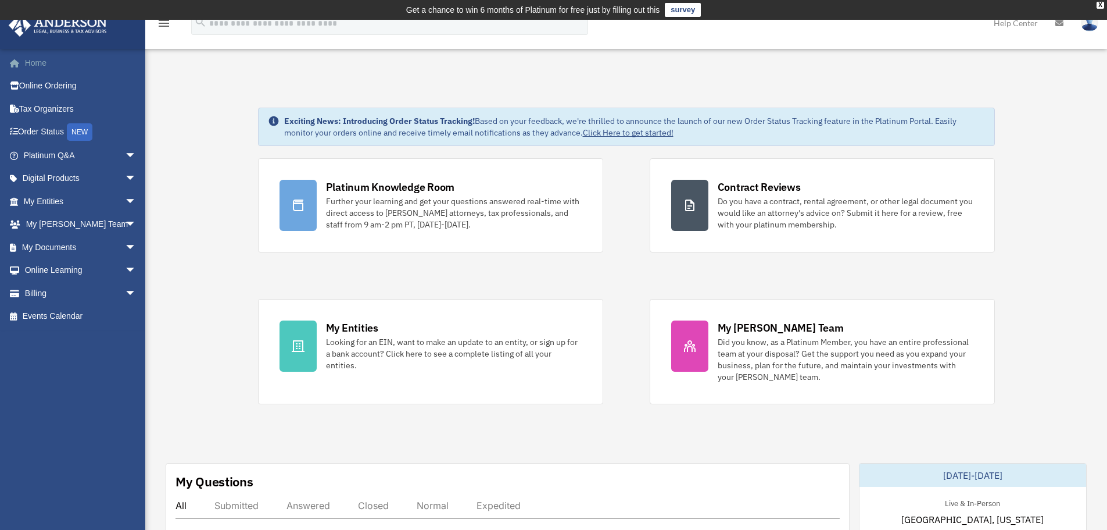
click at [46, 63] on link "Home" at bounding box center [81, 62] width 146 height 23
click at [45, 196] on link "My Entities arrow_drop_down" at bounding box center [81, 201] width 146 height 23
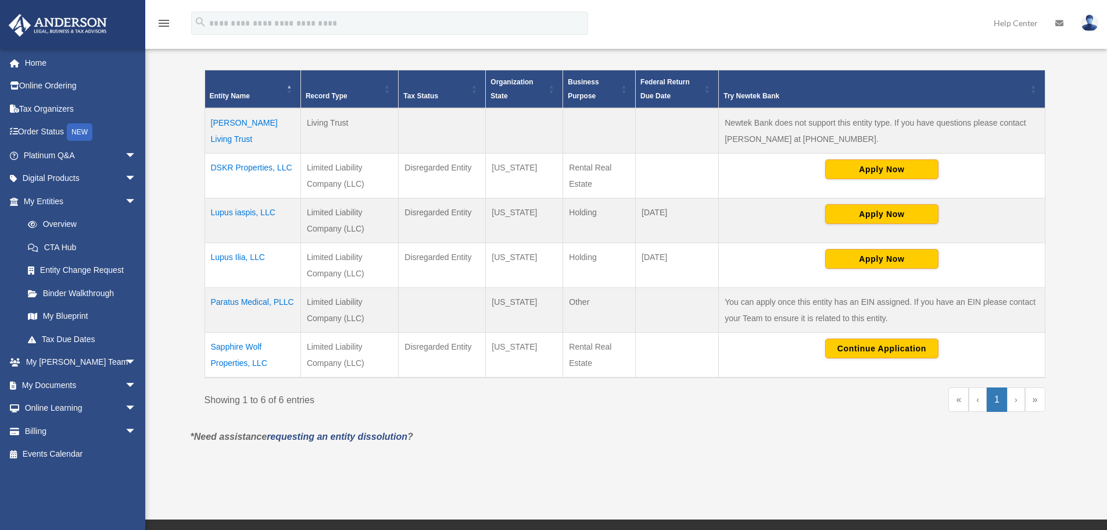
scroll to position [252, 0]
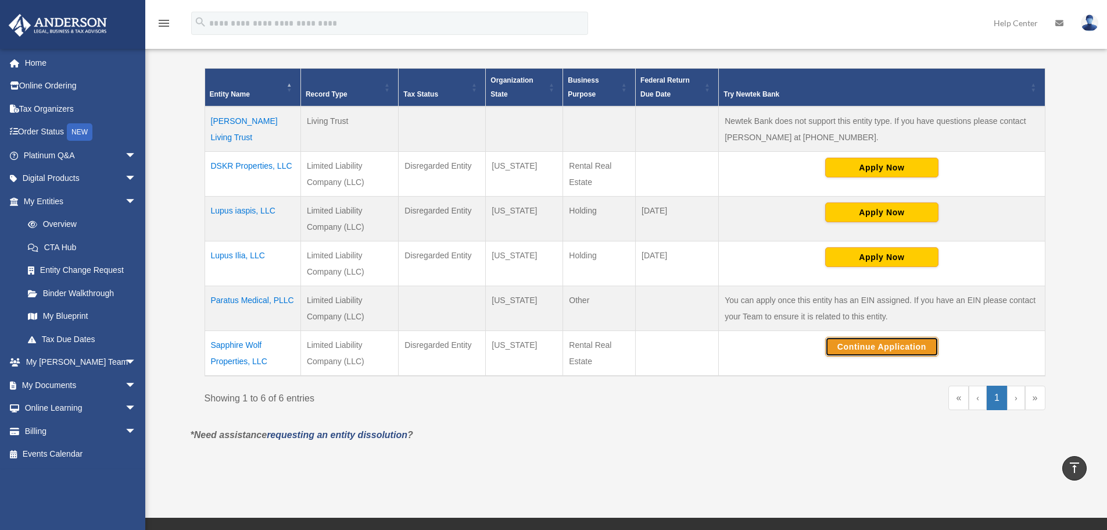
click at [871, 342] on button "Continue Application" at bounding box center [882, 347] width 113 height 20
click at [48, 379] on link "My Documents arrow_drop_down" at bounding box center [81, 384] width 146 height 23
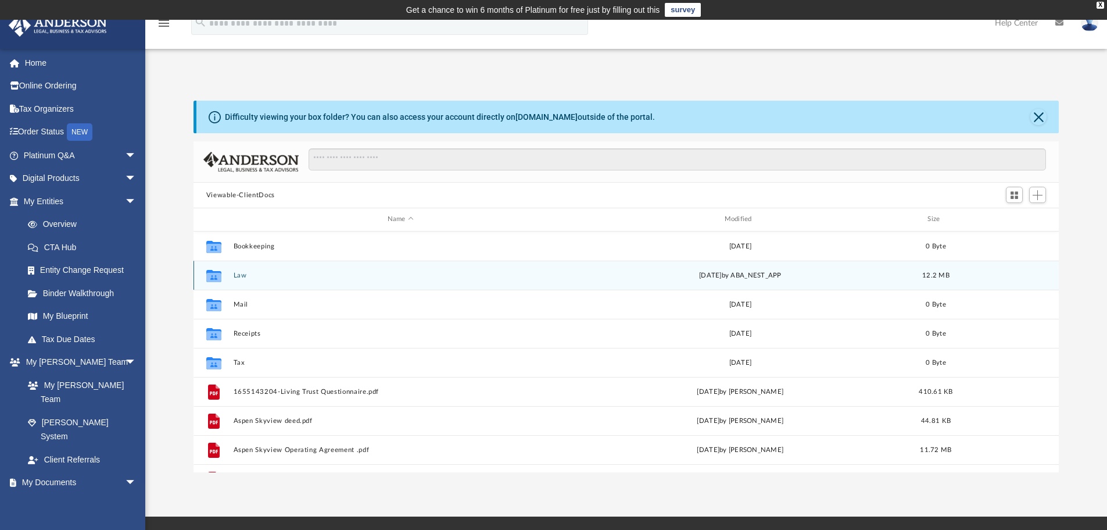
click at [295, 280] on div "Collaborated Folder Law Fri Mar 7 2025 by ABA_NEST_APP 12.2 MB" at bounding box center [627, 274] width 866 height 29
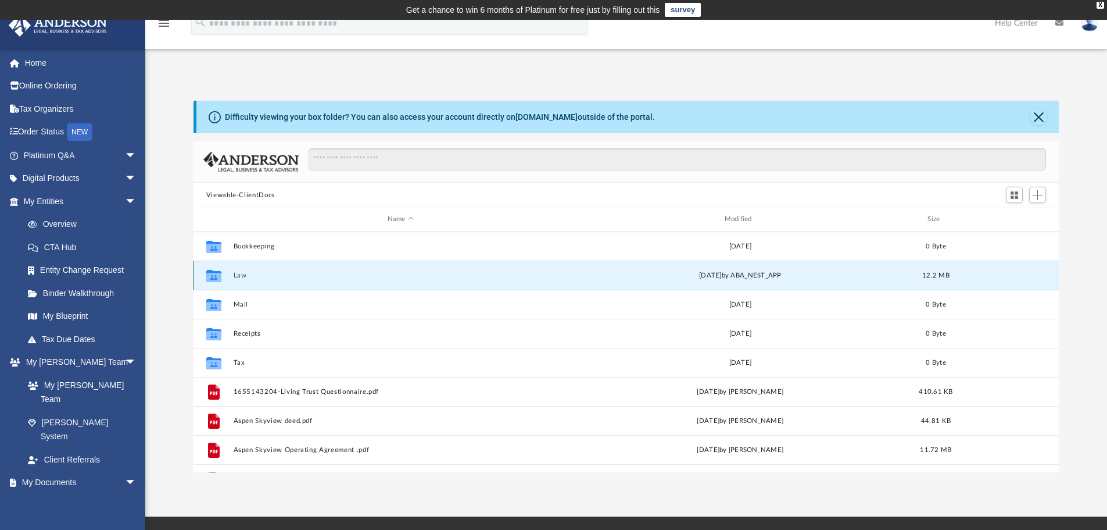
click at [334, 277] on button "Law" at bounding box center [400, 275] width 335 height 8
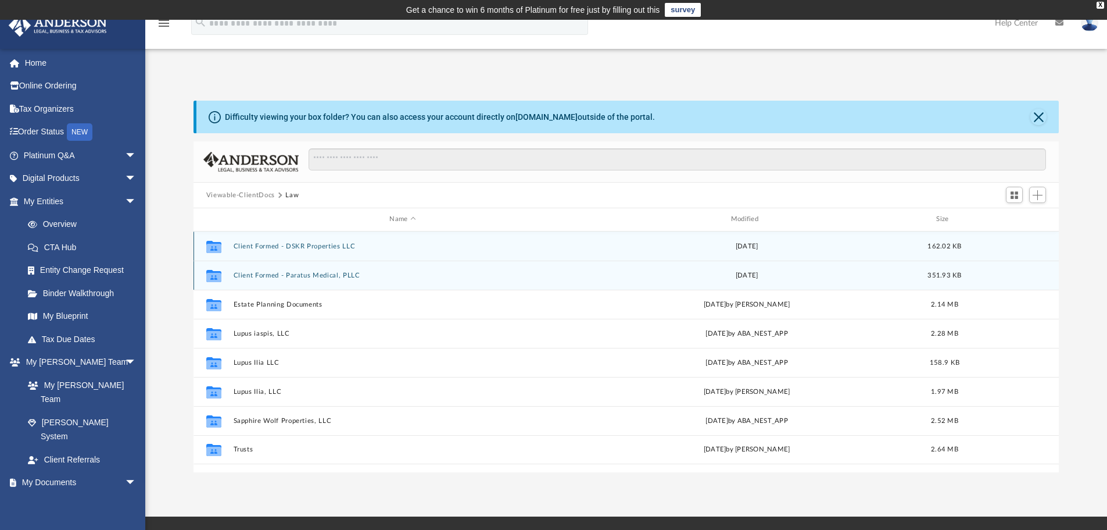
scroll to position [58, 0]
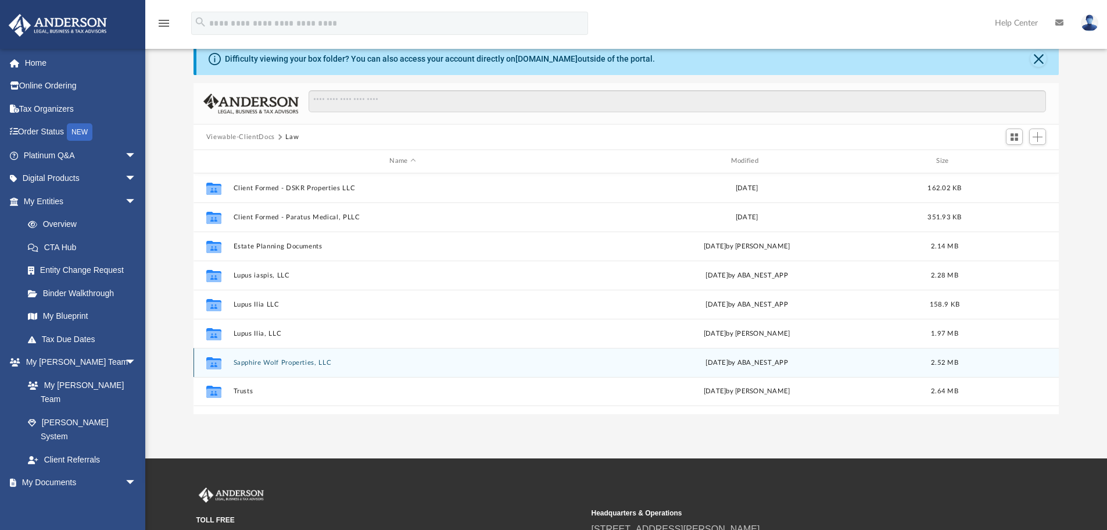
click at [292, 363] on button "Sapphire Wolf Properties, LLC" at bounding box center [402, 363] width 339 height 8
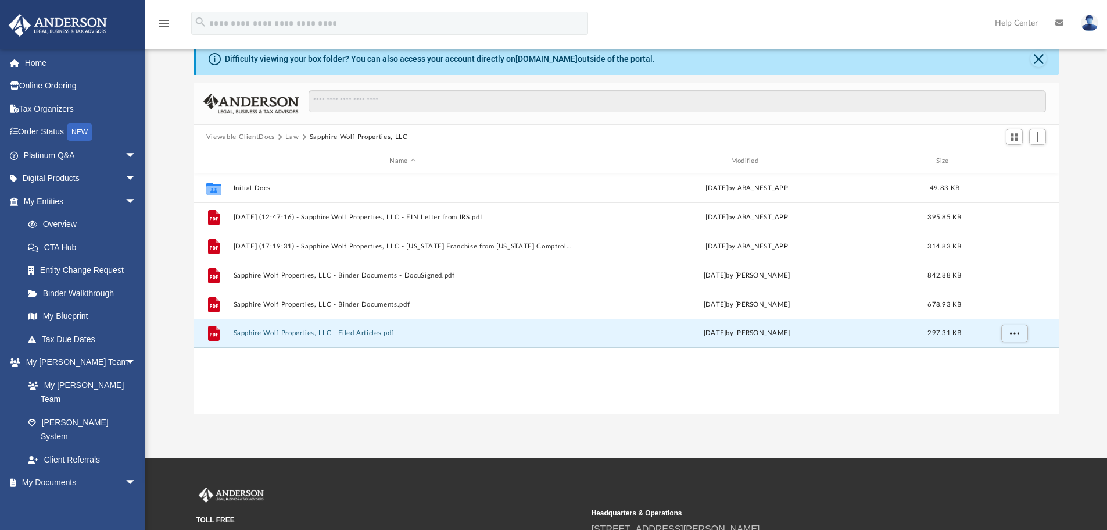
click at [296, 335] on button "Sapphire Wolf Properties, LLC - Filed Articles.pdf" at bounding box center [402, 333] width 339 height 8
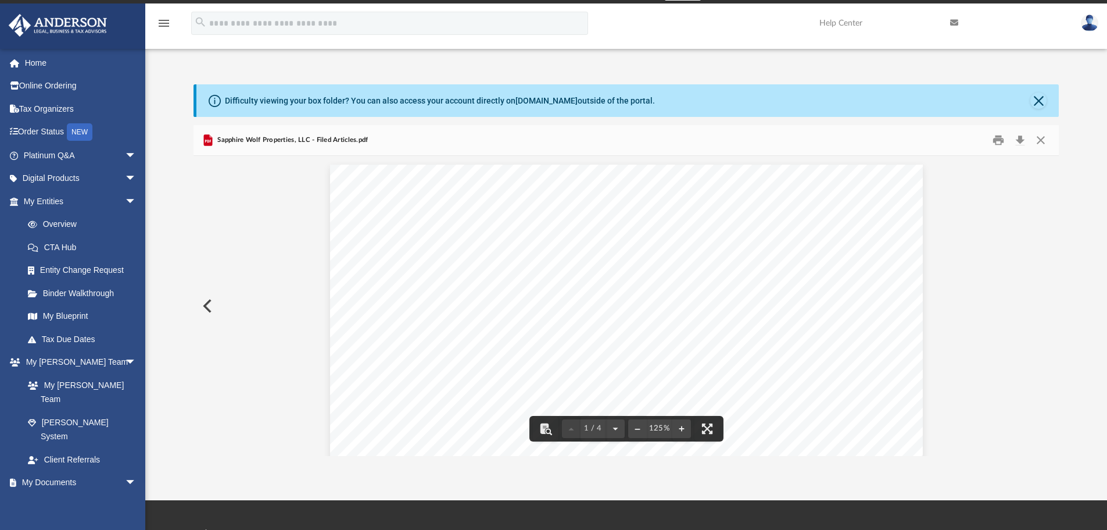
scroll to position [0, 0]
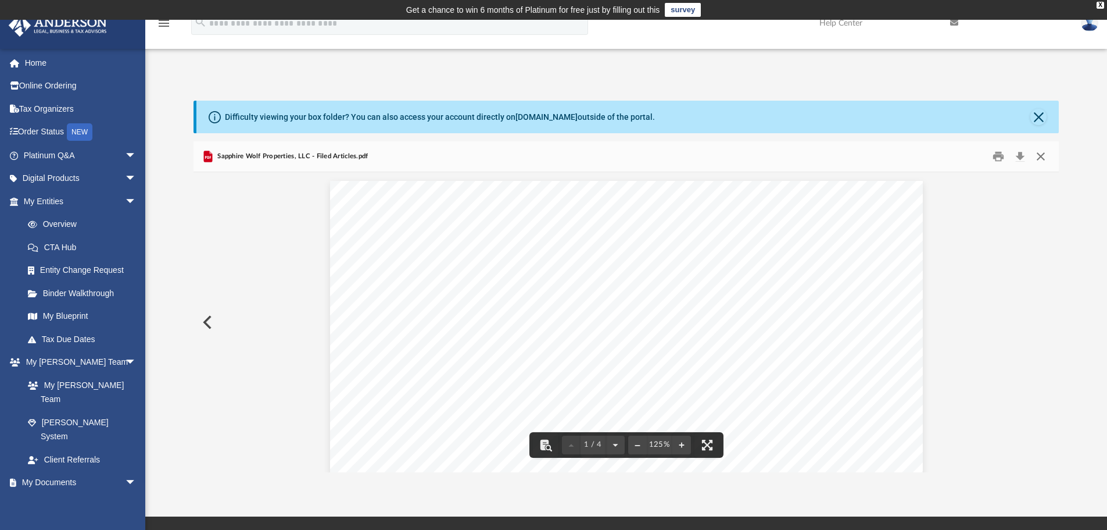
click at [1041, 156] on button "Close" at bounding box center [1041, 157] width 21 height 18
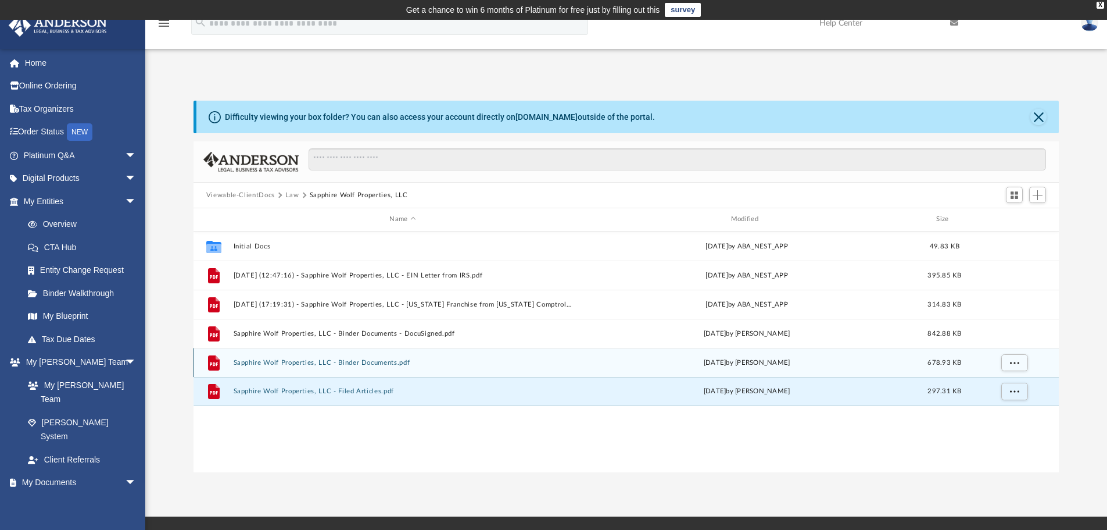
click at [266, 362] on button "Sapphire Wolf Properties, LLC - Binder Documents.pdf" at bounding box center [402, 363] width 339 height 8
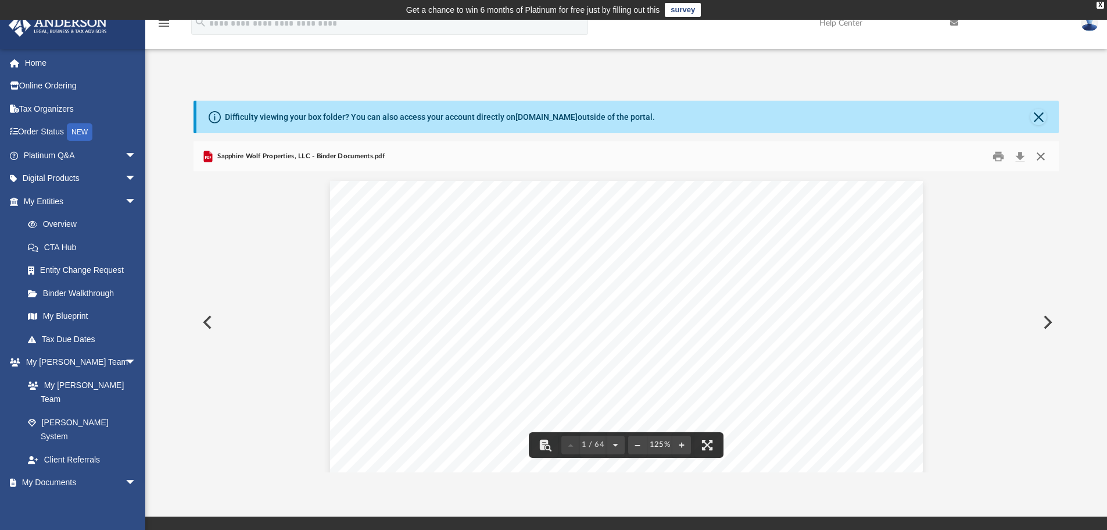
click at [1045, 153] on button "Close" at bounding box center [1041, 157] width 21 height 18
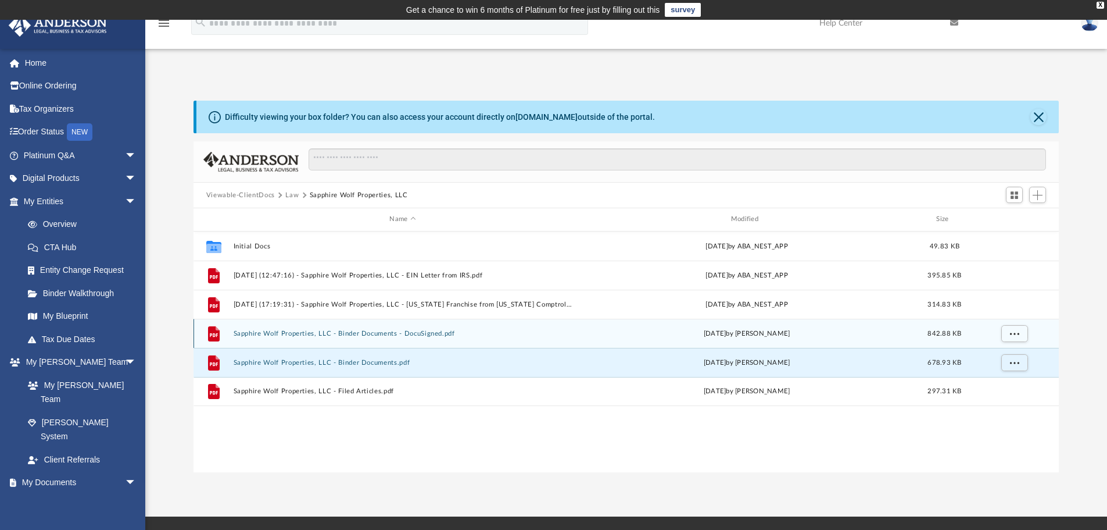
click at [402, 333] on button "Sapphire Wolf Properties, LLC - Binder Documents - DocuSigned.pdf" at bounding box center [402, 334] width 339 height 8
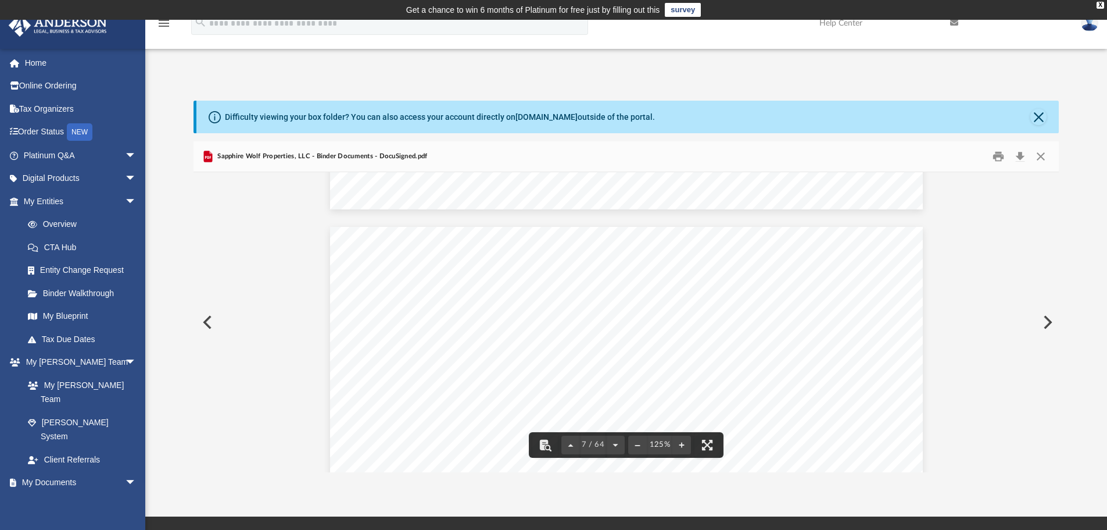
scroll to position [4651, 0]
click at [1039, 156] on button "Close" at bounding box center [1041, 157] width 21 height 18
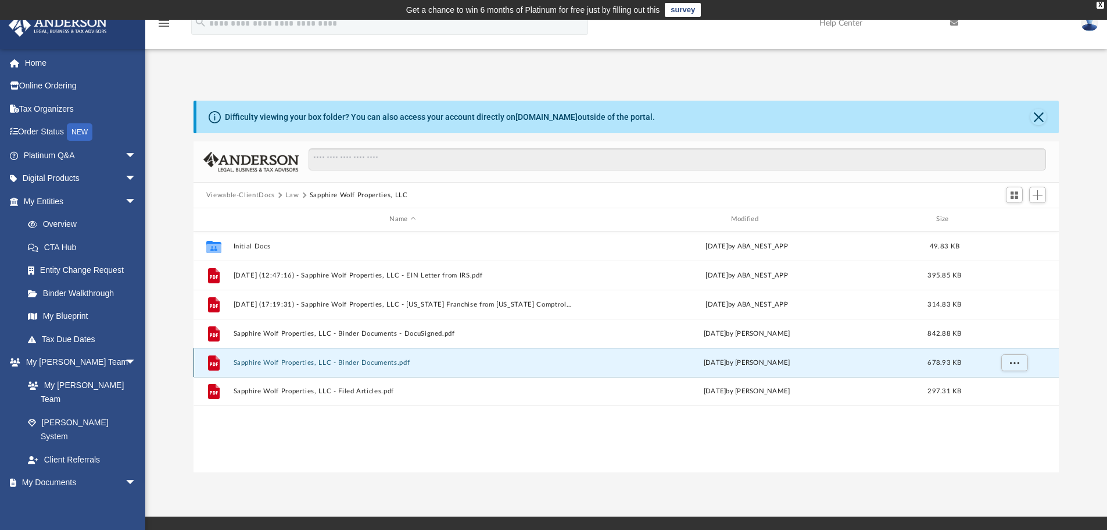
click at [324, 359] on button "Sapphire Wolf Properties, LLC - Binder Documents.pdf" at bounding box center [402, 363] width 339 height 8
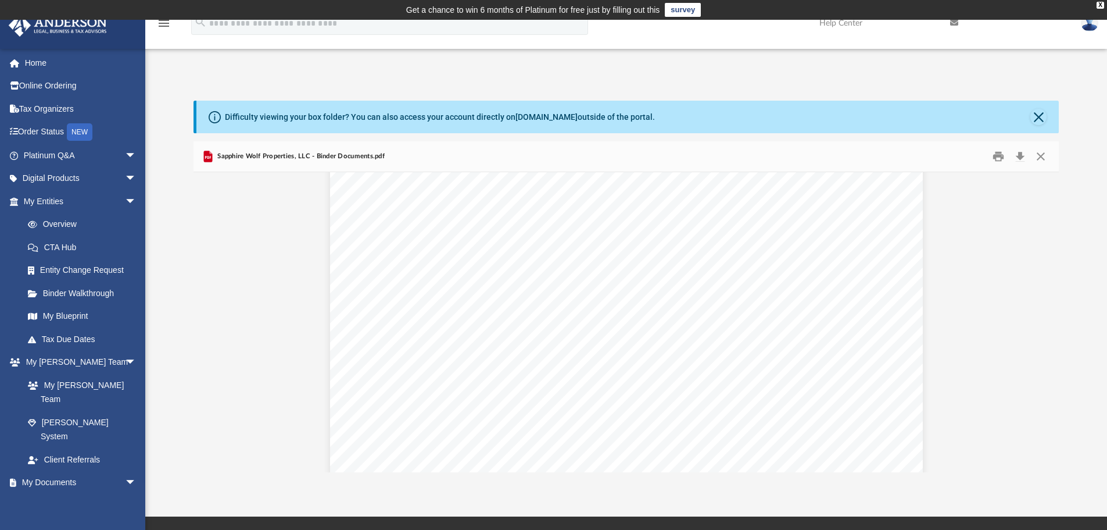
scroll to position [6686, 0]
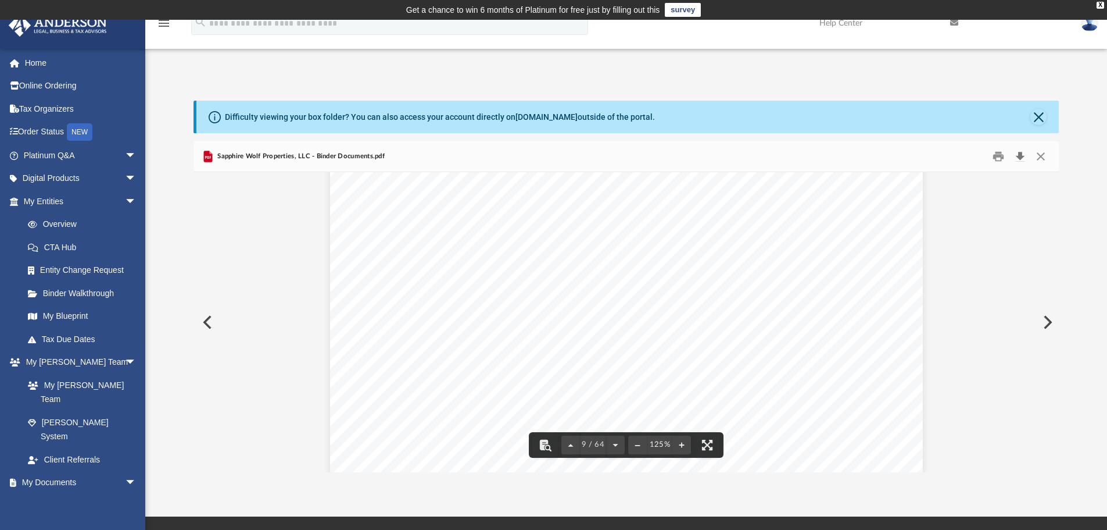
click at [1021, 158] on button "Download" at bounding box center [1020, 157] width 21 height 18
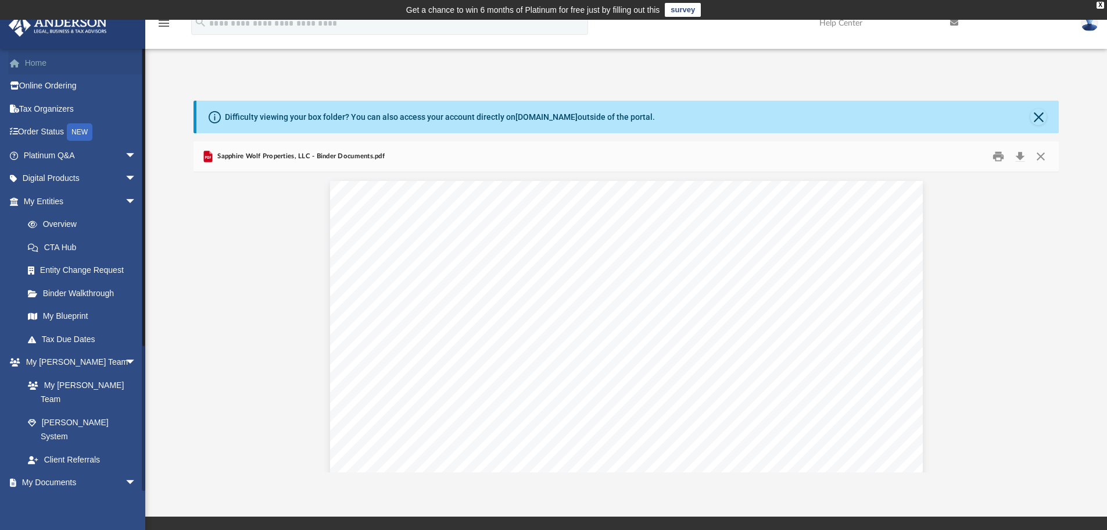
click at [42, 64] on link "Home" at bounding box center [81, 62] width 146 height 23
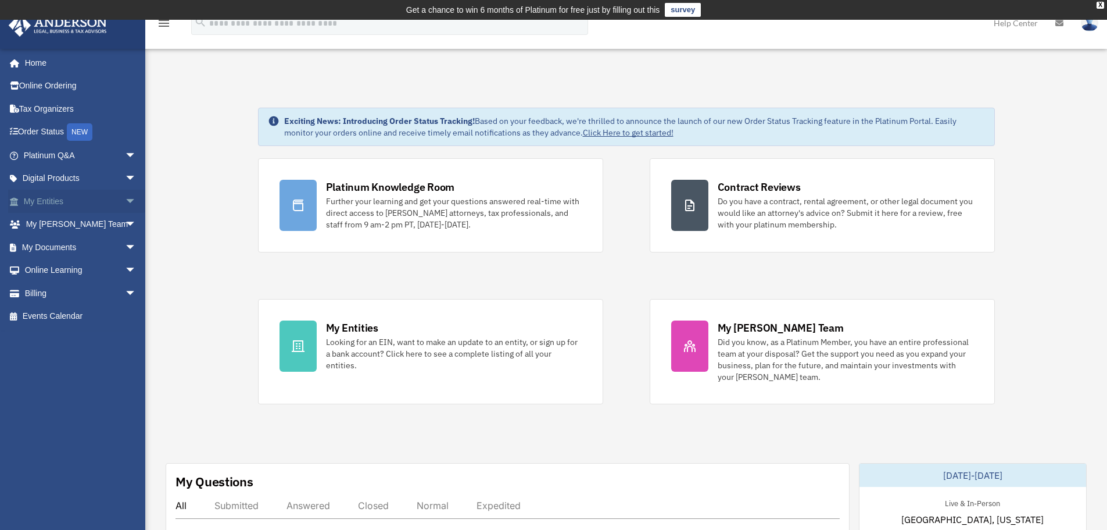
click at [45, 203] on link "My Entities arrow_drop_down" at bounding box center [81, 201] width 146 height 23
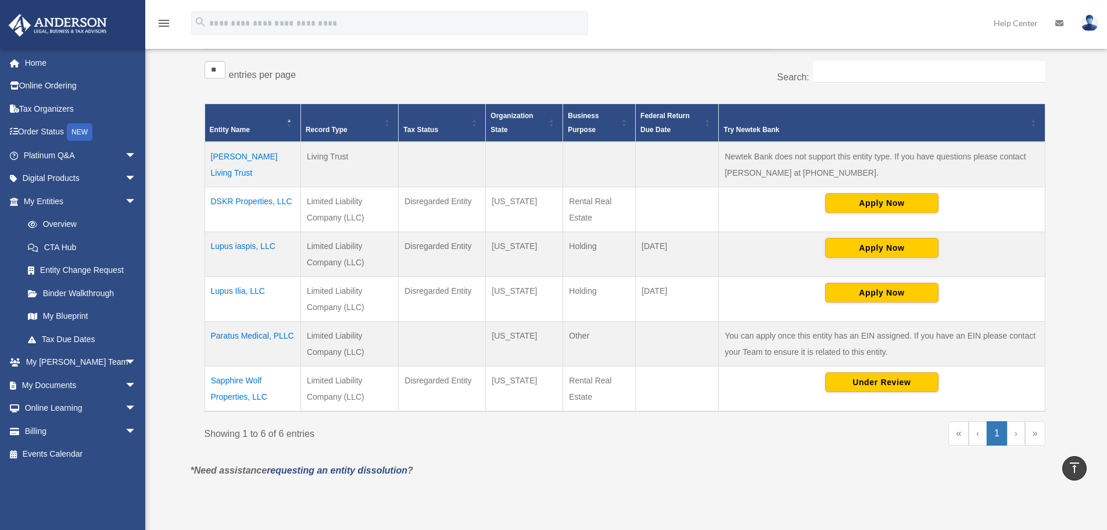
scroll to position [174, 0]
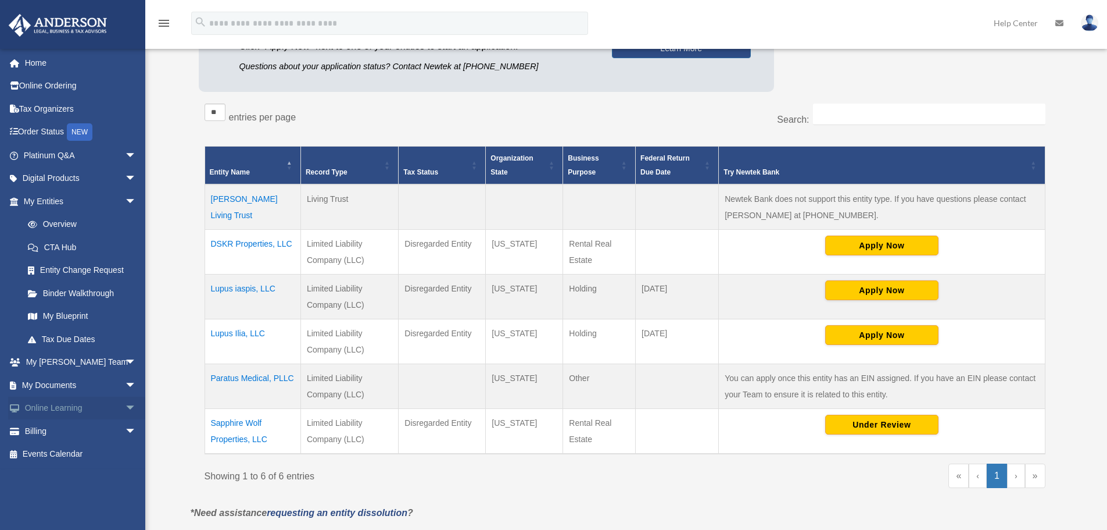
click at [58, 410] on link "Online Learning arrow_drop_down" at bounding box center [81, 407] width 146 height 23
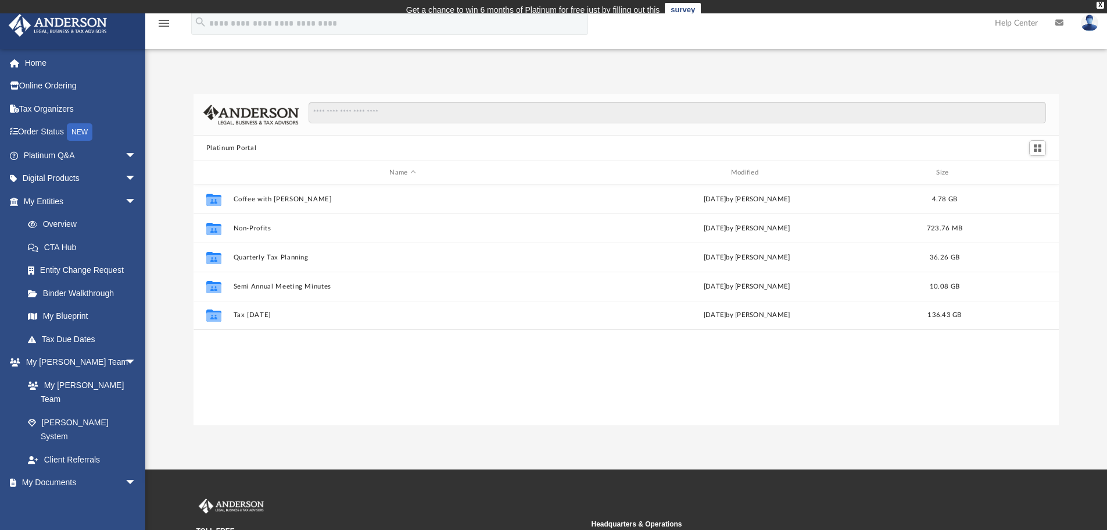
scroll to position [256, 857]
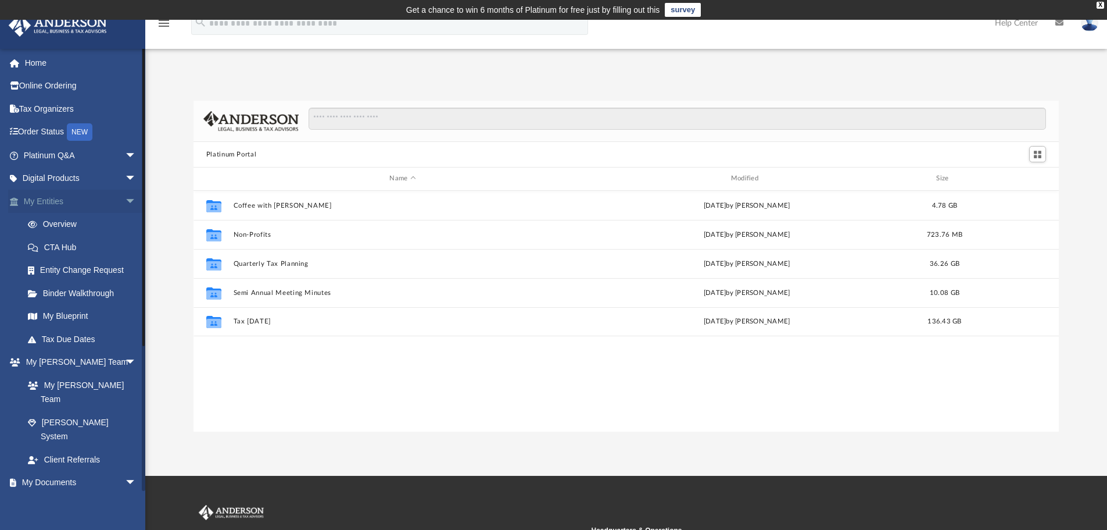
click at [53, 201] on link "My Entities arrow_drop_down" at bounding box center [81, 201] width 146 height 23
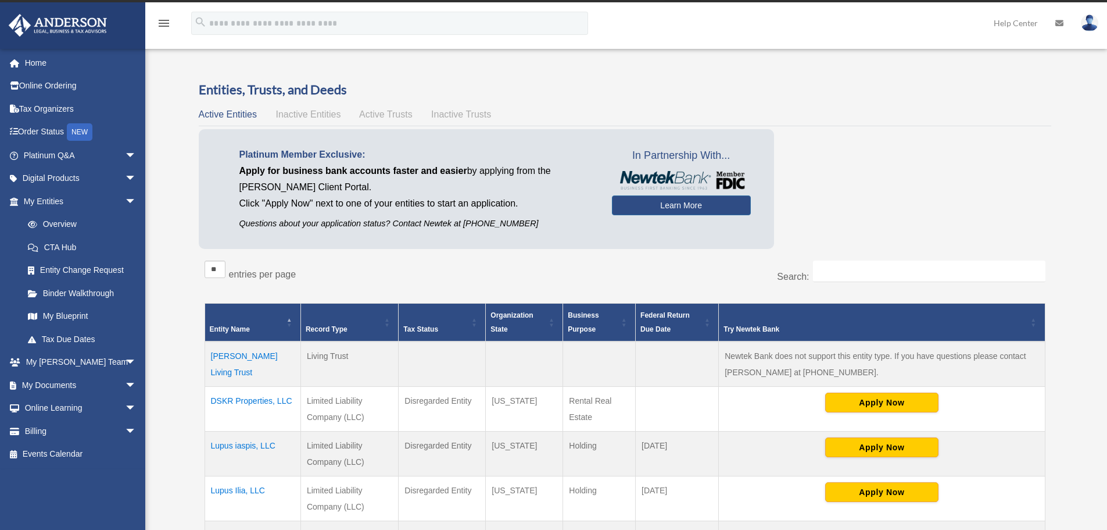
scroll to position [58, 0]
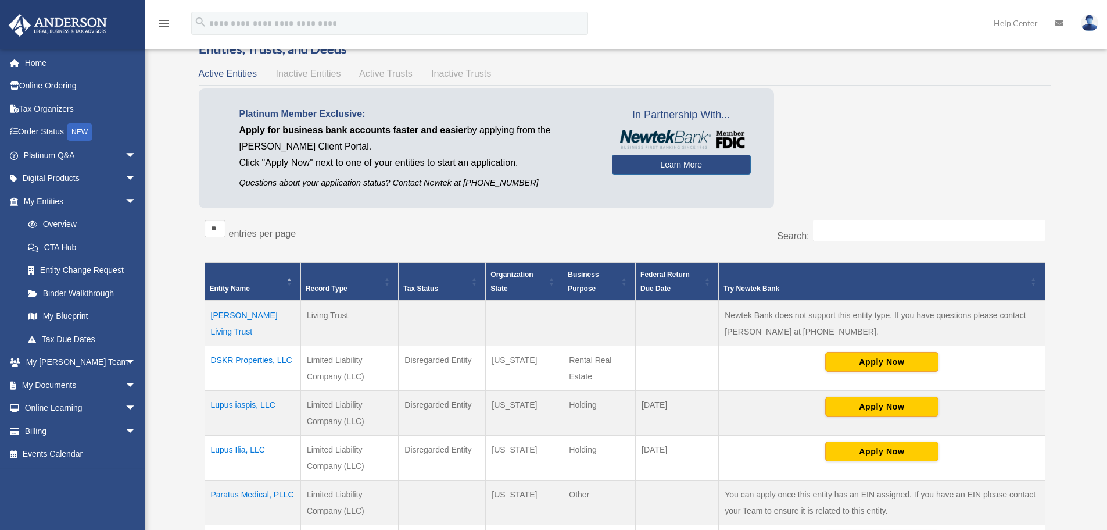
click at [250, 315] on td "[PERSON_NAME] Living Trust" at bounding box center [253, 323] width 96 height 45
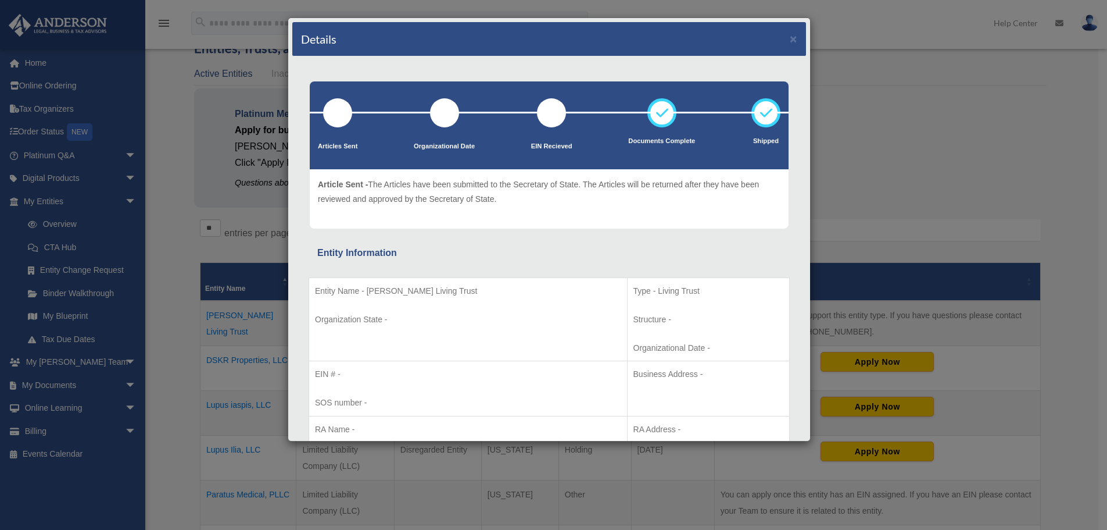
click at [336, 120] on div at bounding box center [337, 112] width 29 height 29
click at [452, 122] on div at bounding box center [444, 112] width 29 height 29
click at [442, 122] on div at bounding box center [444, 112] width 29 height 29
click at [548, 120] on div at bounding box center [551, 112] width 29 height 29
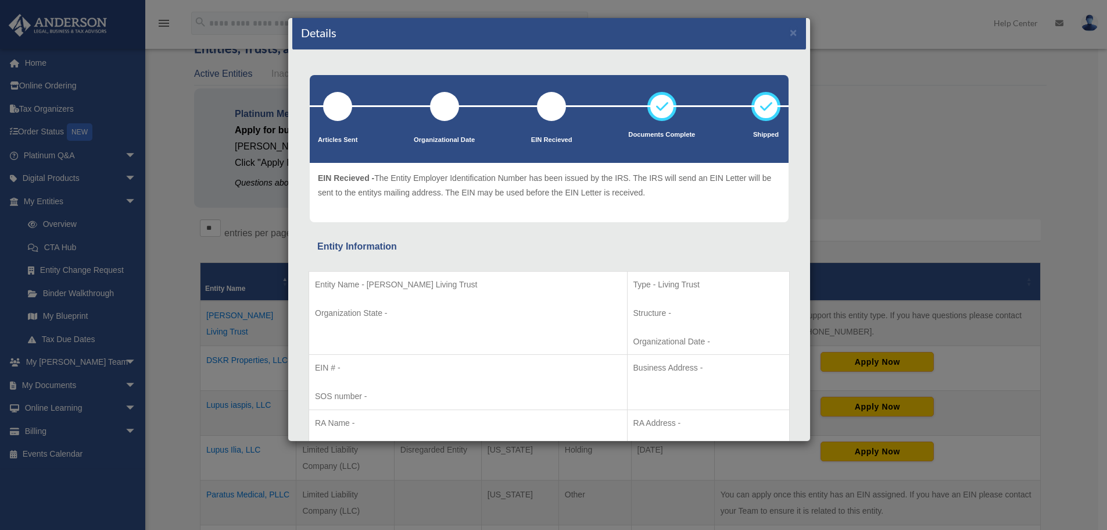
scroll to position [0, 0]
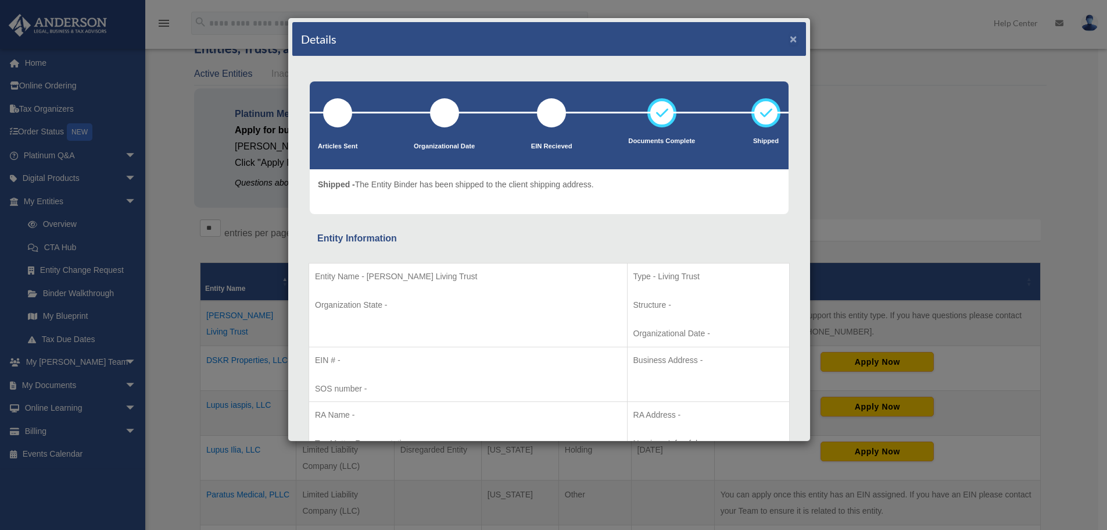
click at [790, 39] on button "×" at bounding box center [794, 39] width 8 height 12
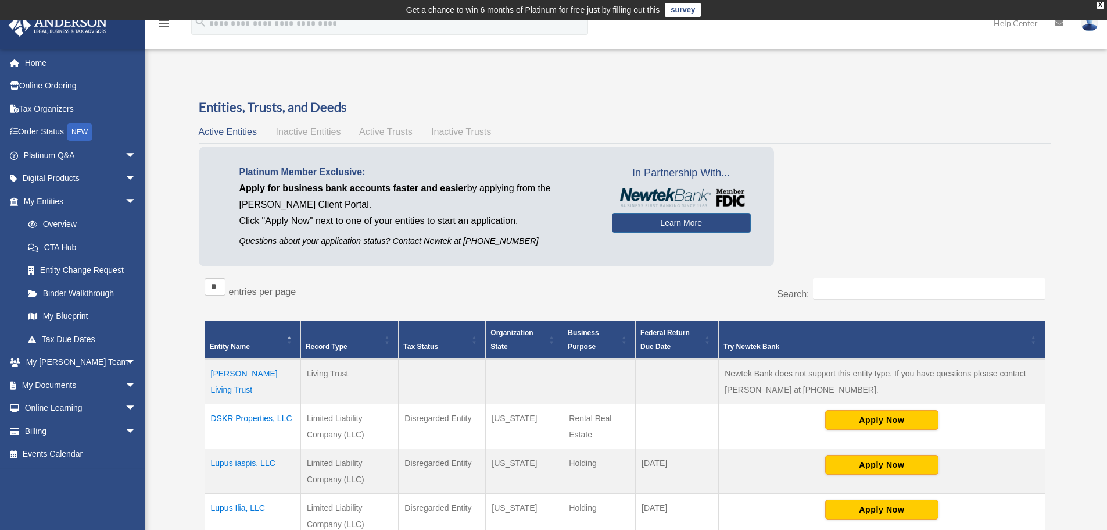
click at [390, 130] on span "Active Trusts" at bounding box center [385, 132] width 53 height 10
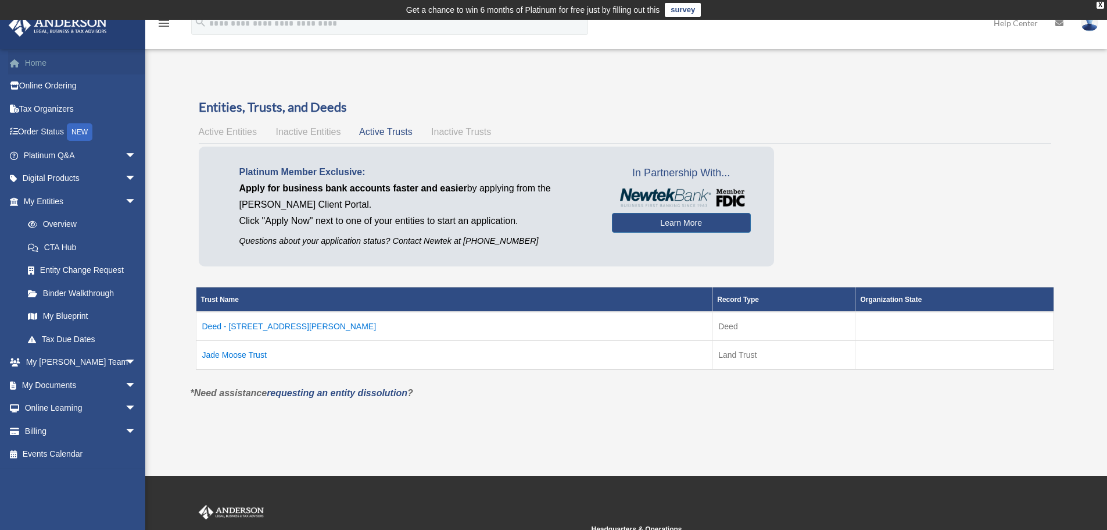
click at [45, 67] on link "Home" at bounding box center [81, 62] width 146 height 23
